Goal: Navigation & Orientation: Find specific page/section

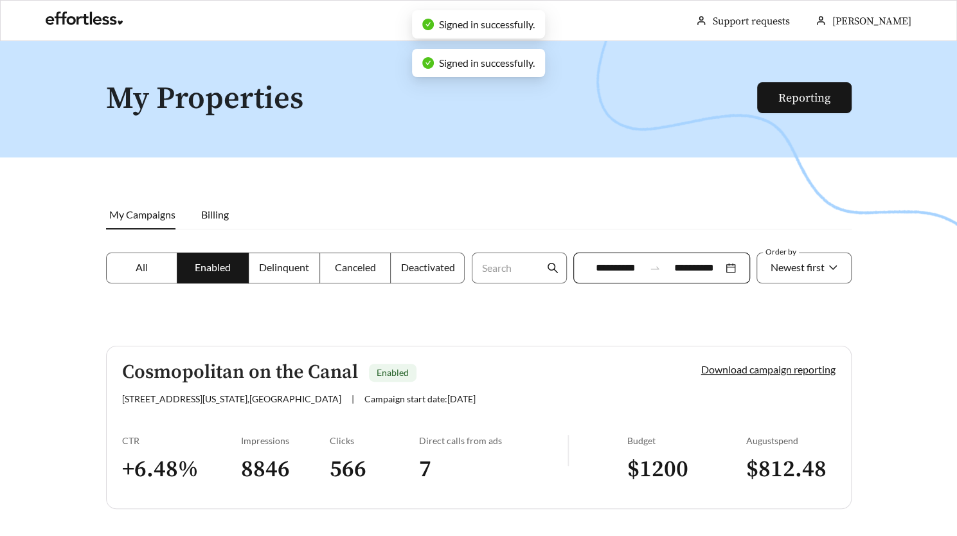
scroll to position [41, 0]
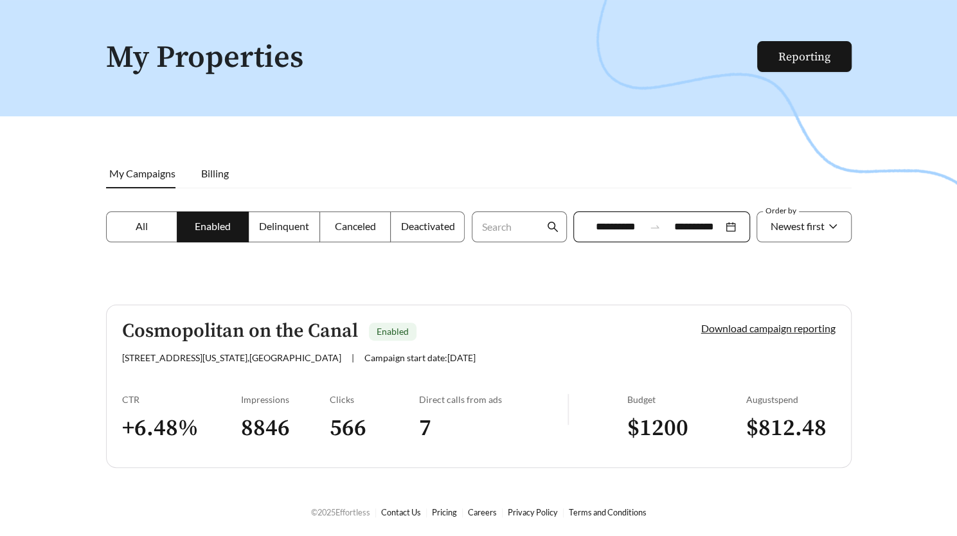
click at [143, 238] on label "All" at bounding box center [142, 226] width 72 height 31
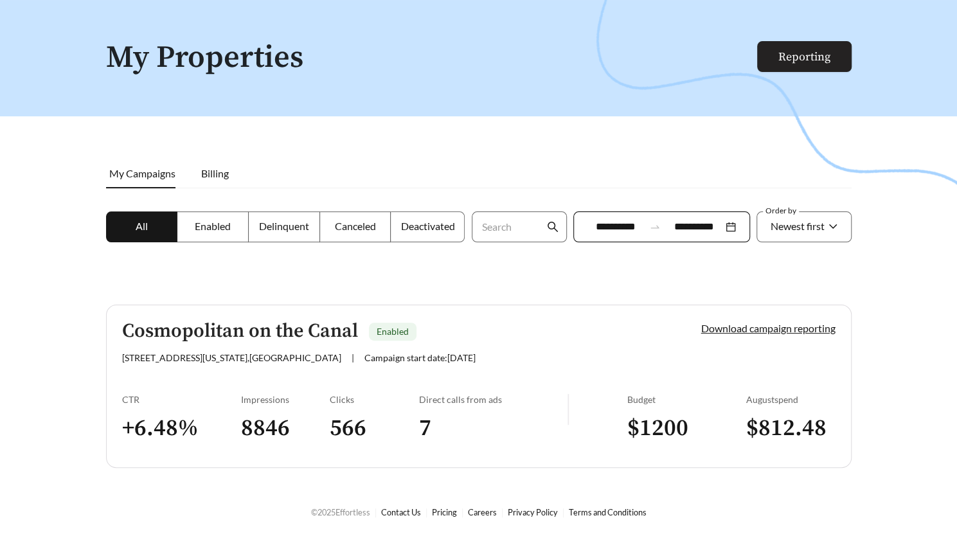
click at [830, 60] on link "Reporting" at bounding box center [804, 56] width 52 height 15
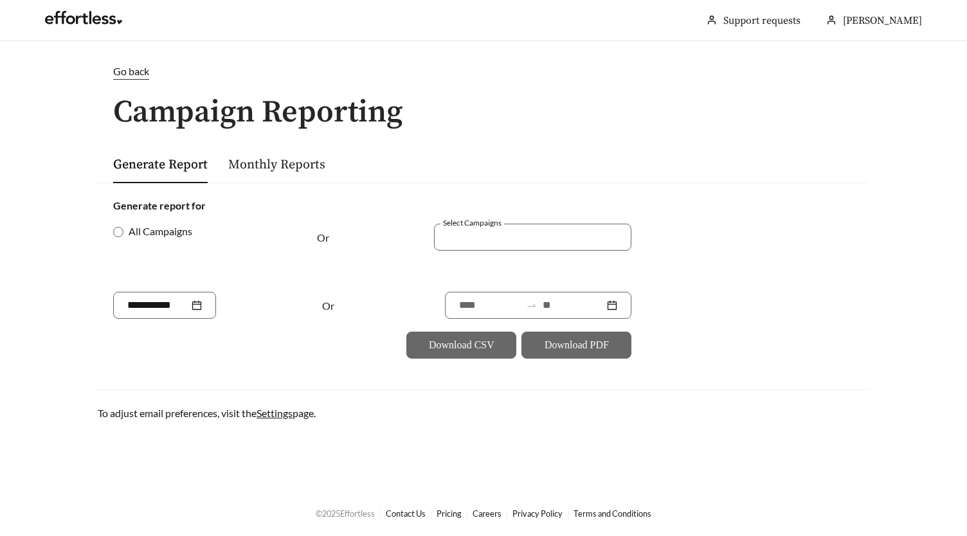
click at [138, 76] on span "Go back" at bounding box center [131, 71] width 36 height 12
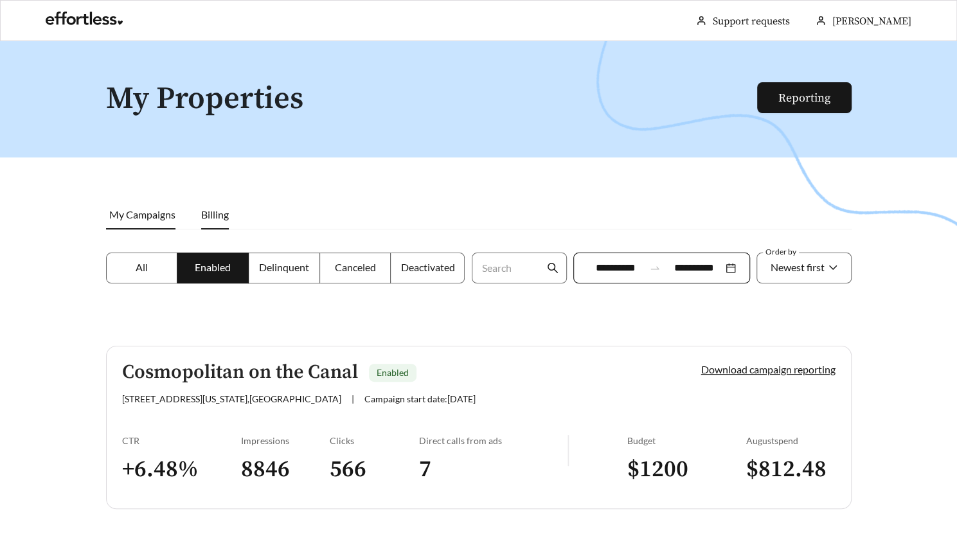
click at [226, 217] on span "Billing" at bounding box center [215, 214] width 28 height 12
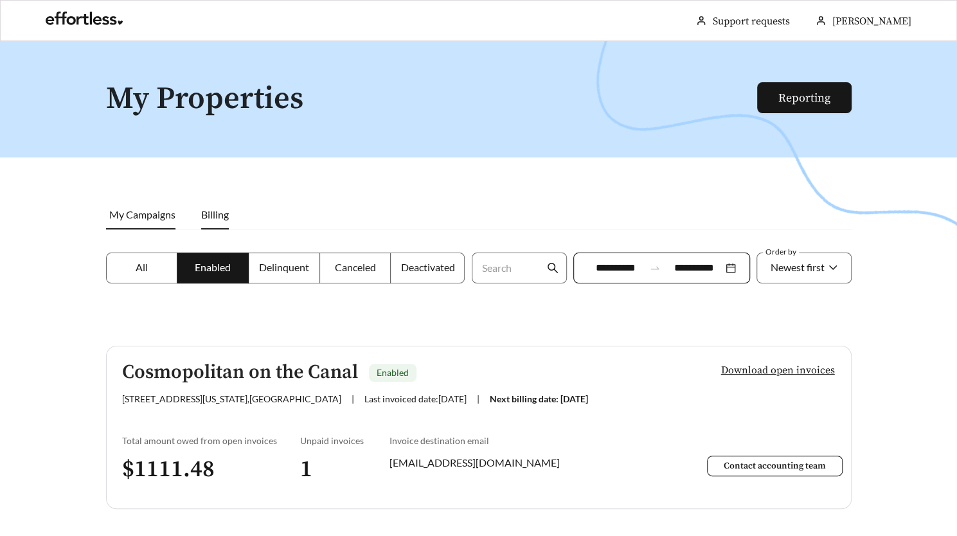
click at [148, 213] on span "My Campaigns" at bounding box center [142, 214] width 66 height 12
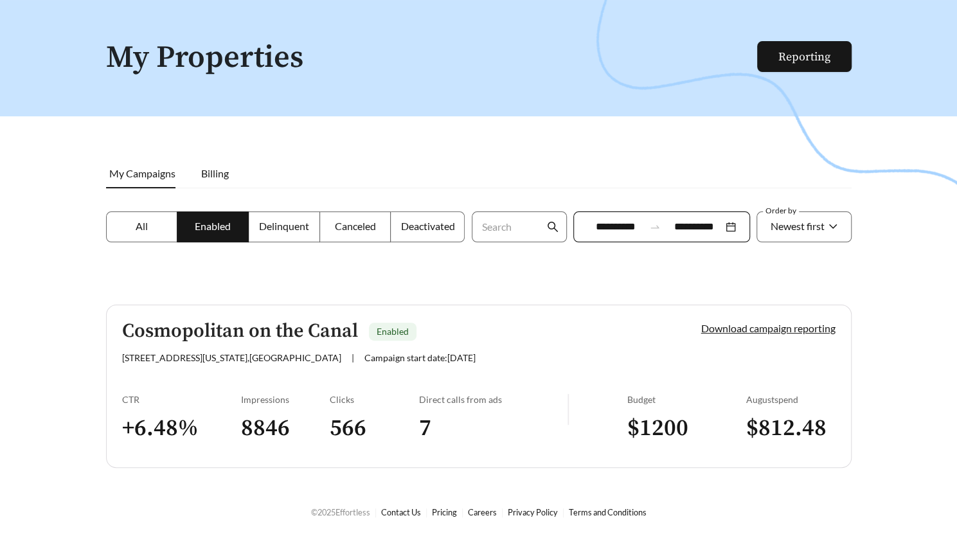
scroll to position [40, 0]
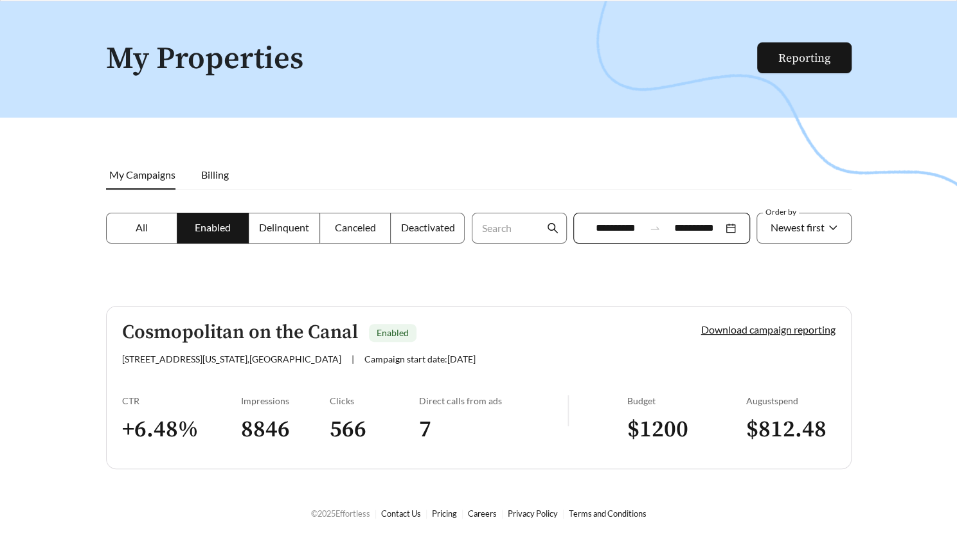
click at [306, 341] on h5 "Cosmopolitan on the Canal" at bounding box center [240, 332] width 236 height 21
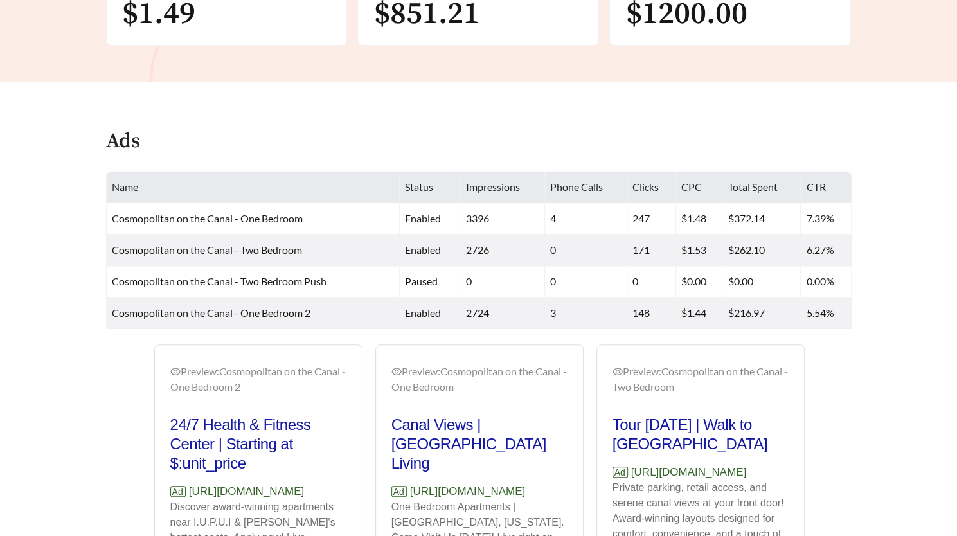
scroll to position [416, 0]
